Goal: Task Accomplishment & Management: Manage account settings

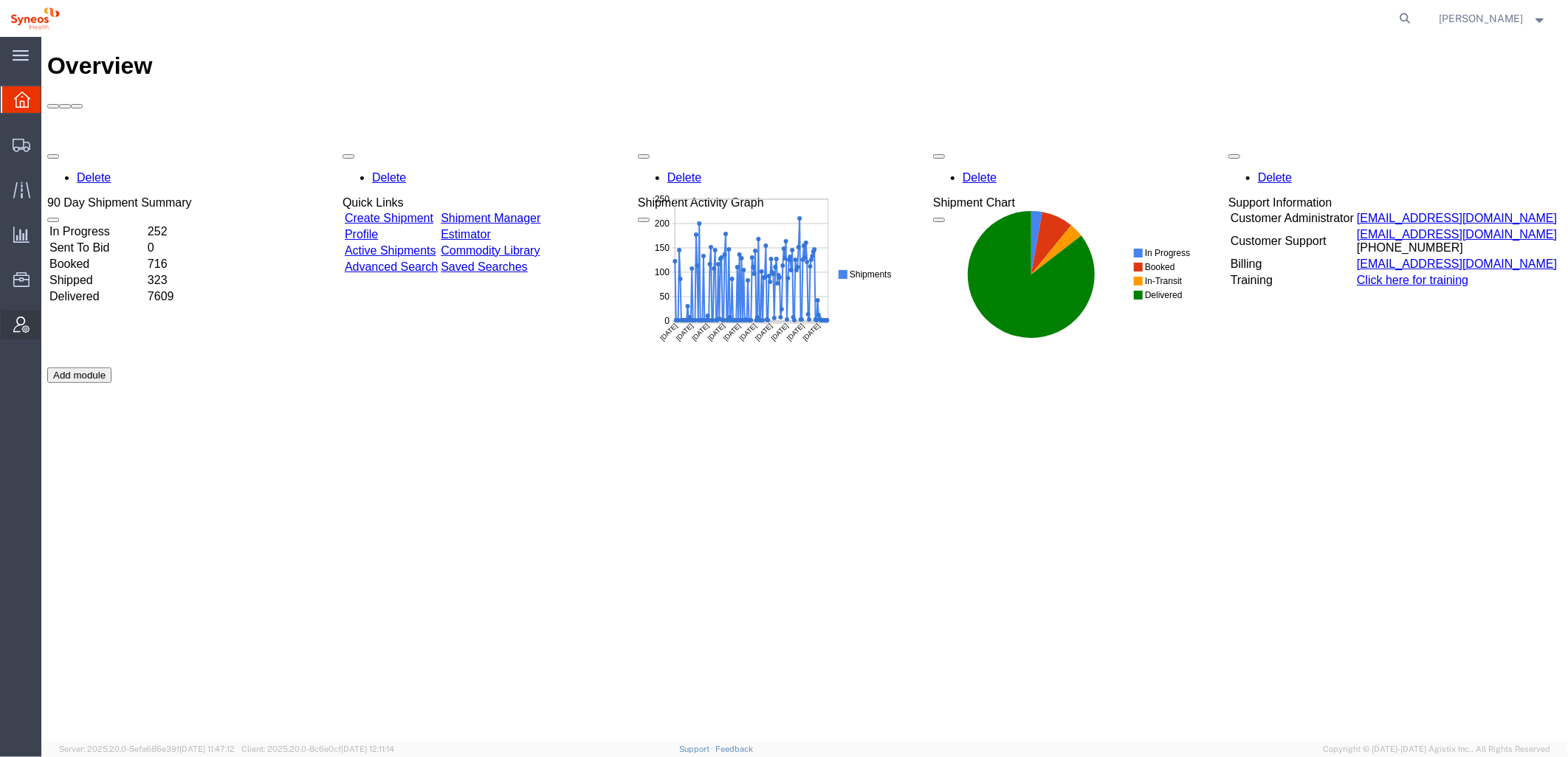
click at [25, 322] on icon at bounding box center [21, 325] width 16 height 16
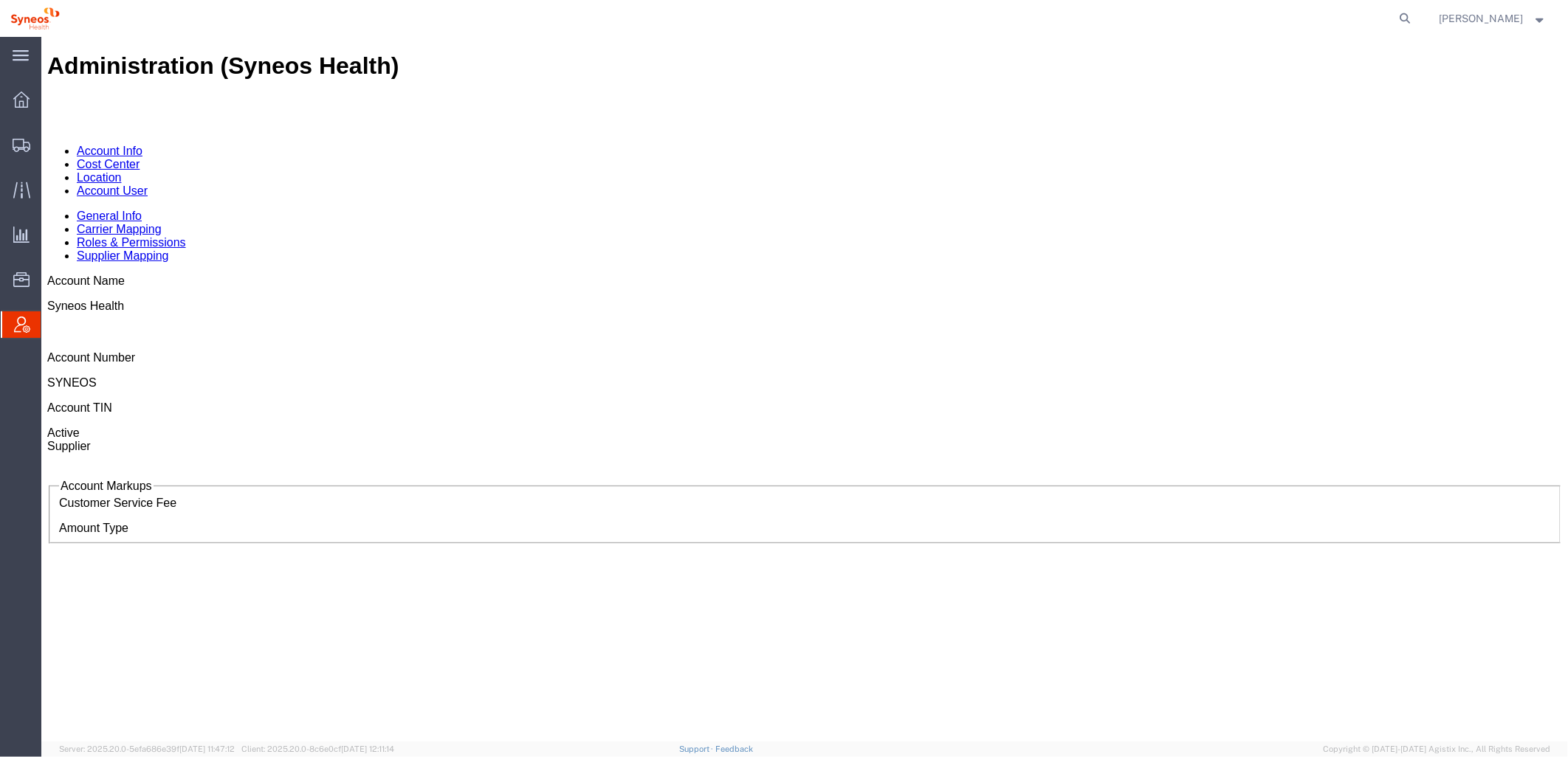
click at [147, 184] on link "Account User" at bounding box center [111, 190] width 71 height 12
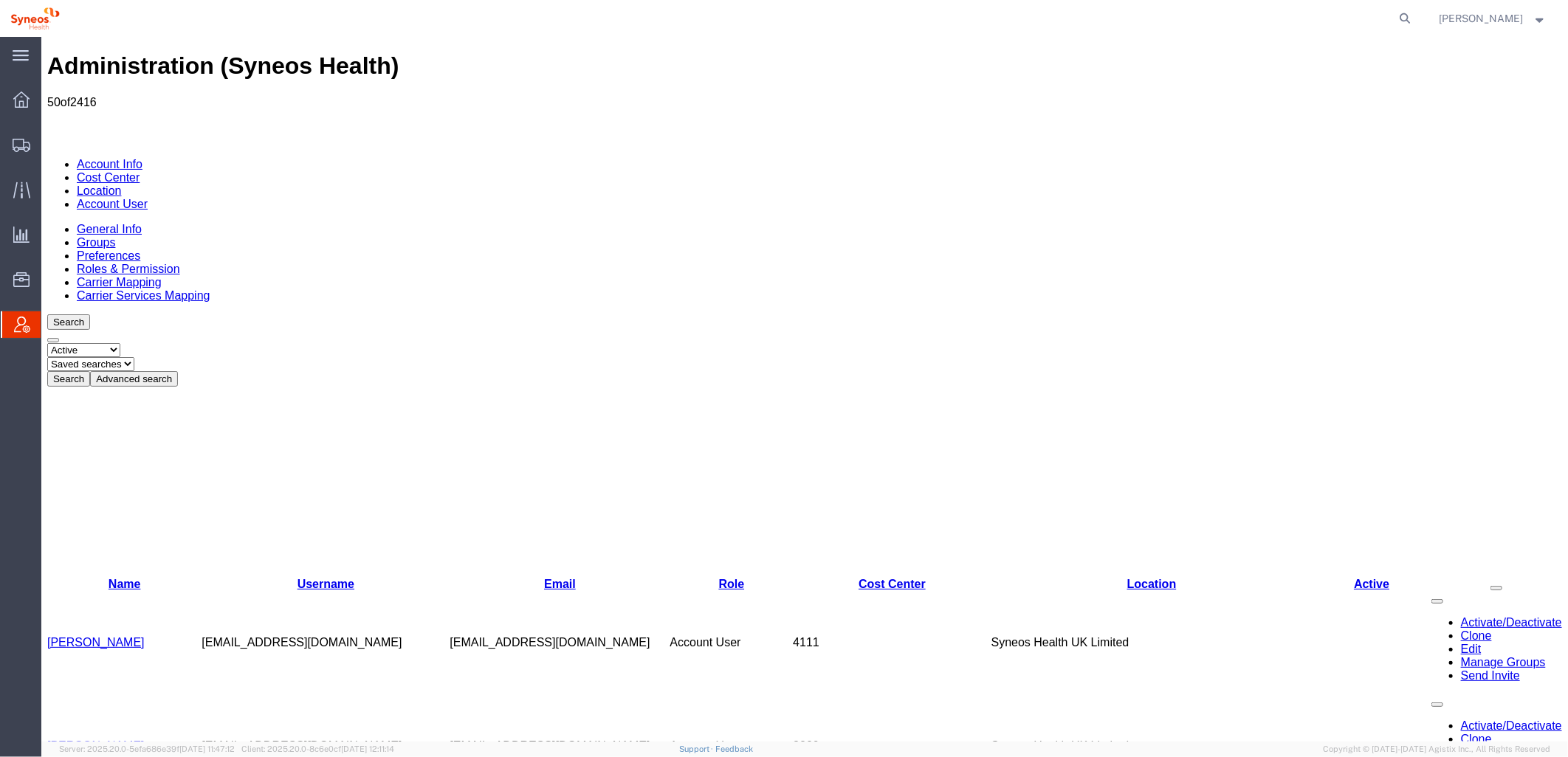
click at [177, 370] on button "Advanced search" at bounding box center [133, 377] width 88 height 15
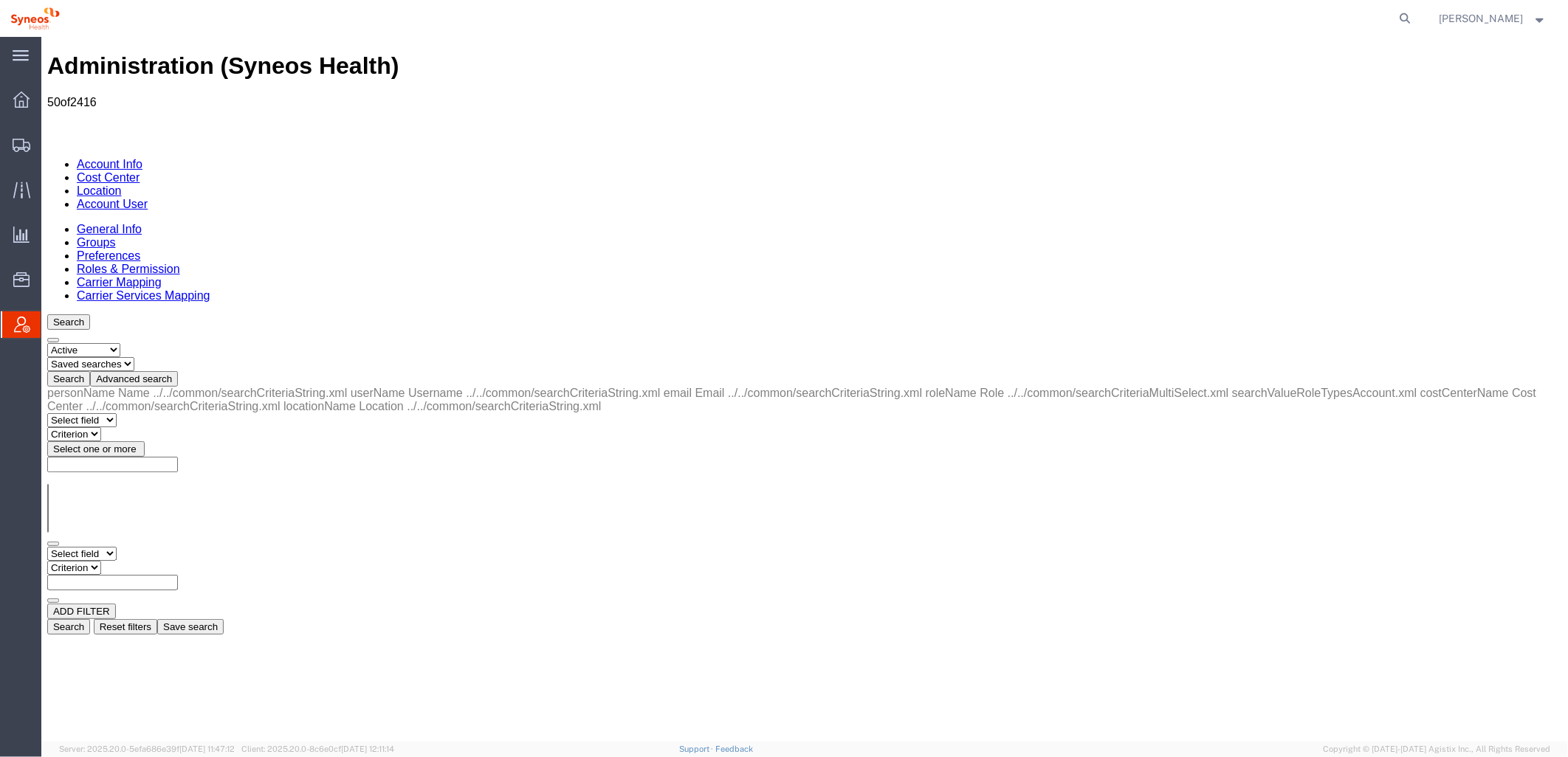
click at [116, 546] on select "Select field Cost Center Email Location Name Role Username" at bounding box center [81, 553] width 69 height 14
select select "locationName"
click at [46, 546] on select "Select field Cost Center Email Location Name Role Username" at bounding box center [81, 553] width 69 height 14
click at [135, 560] on select "Criterion contains does not contain is is blank is not blank starts with" at bounding box center [91, 568] width 89 height 14
select select "contains"
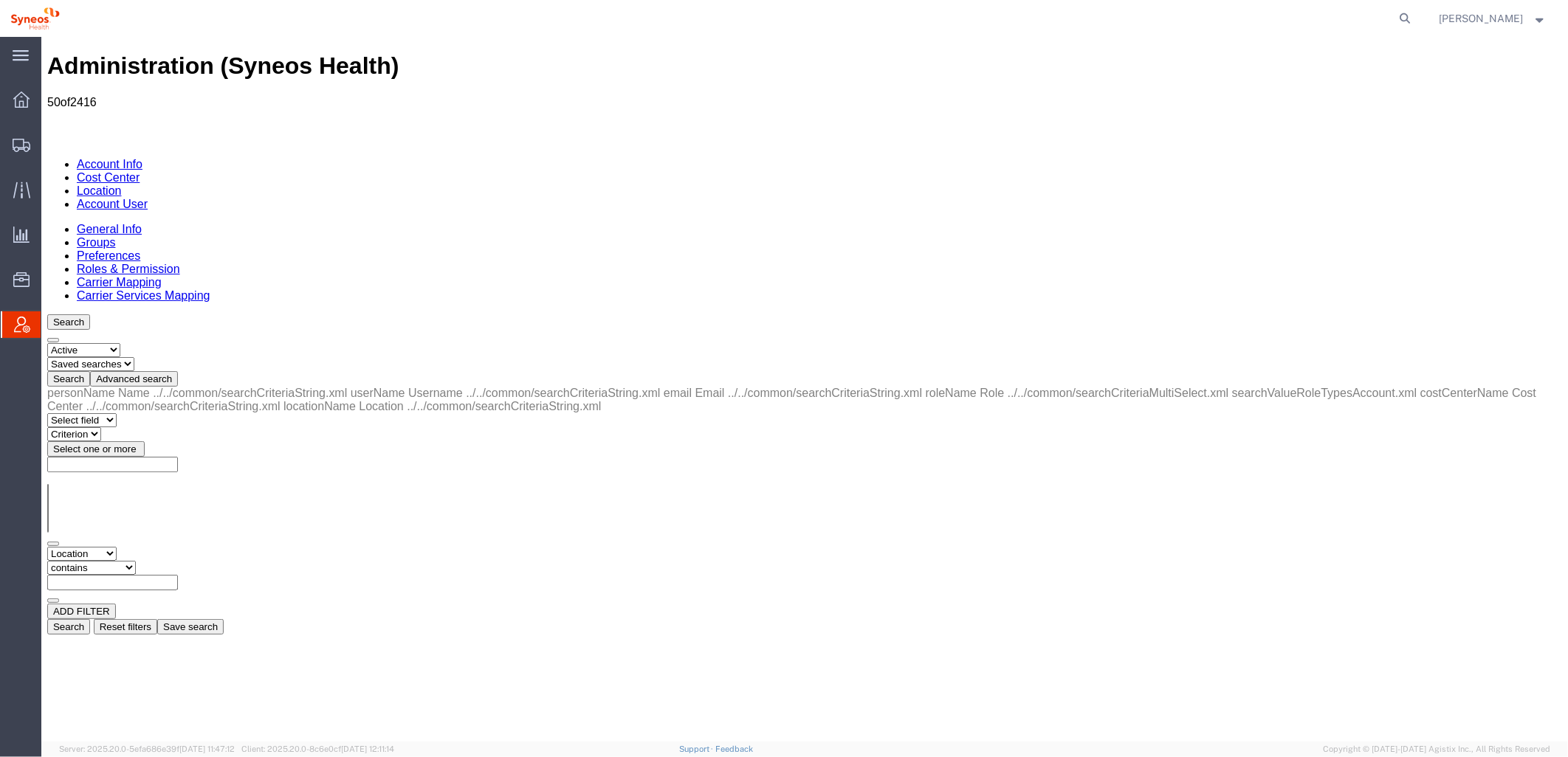
click at [135, 560] on select "Criterion contains does not contain is is blank is not blank starts with" at bounding box center [91, 568] width 89 height 14
click at [177, 574] on input "text" at bounding box center [111, 581] width 131 height 15
type input "zdnu"
click at [89, 618] on button "Search" at bounding box center [68, 625] width 43 height 15
